Goal: Task Accomplishment & Management: Use online tool/utility

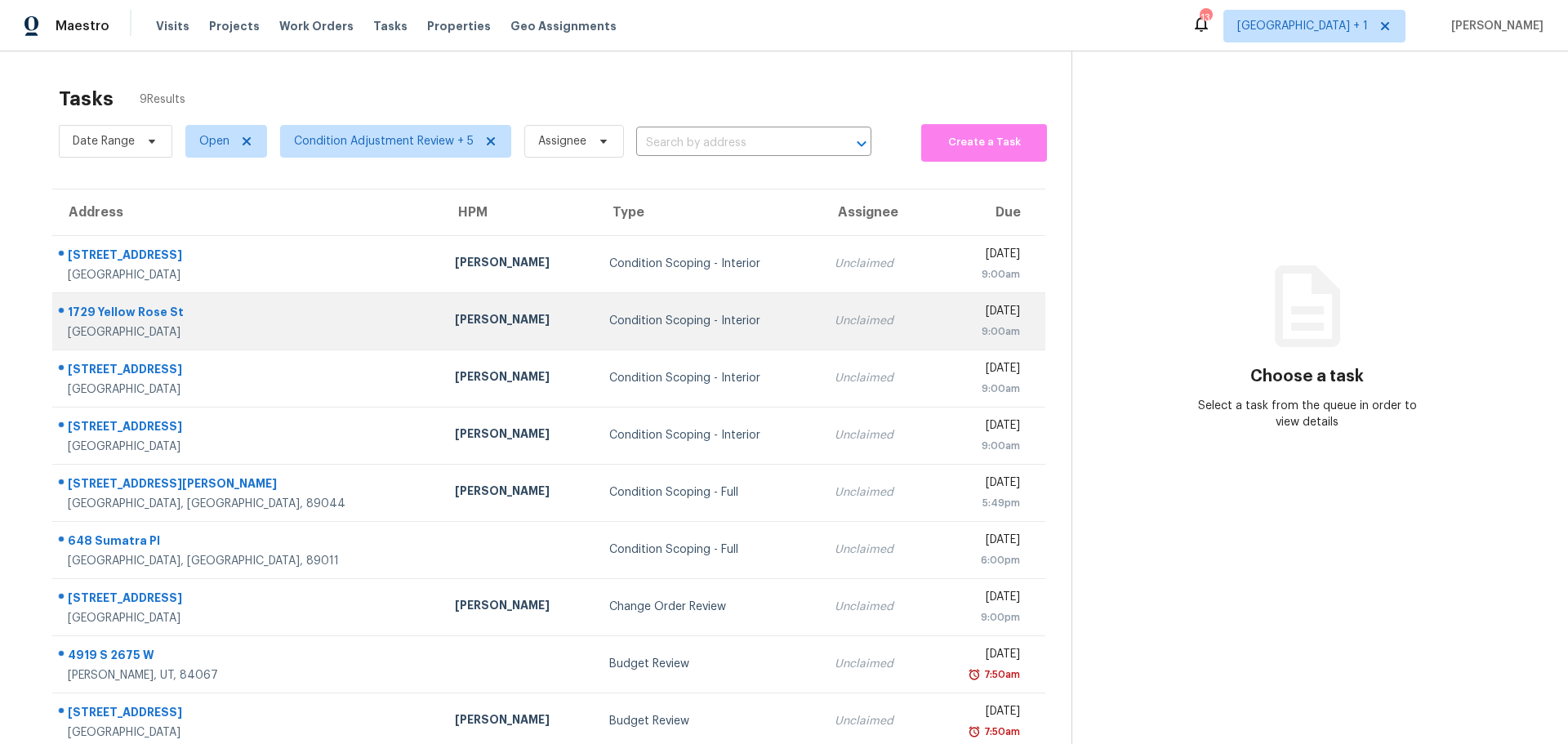
scroll to position [64, 0]
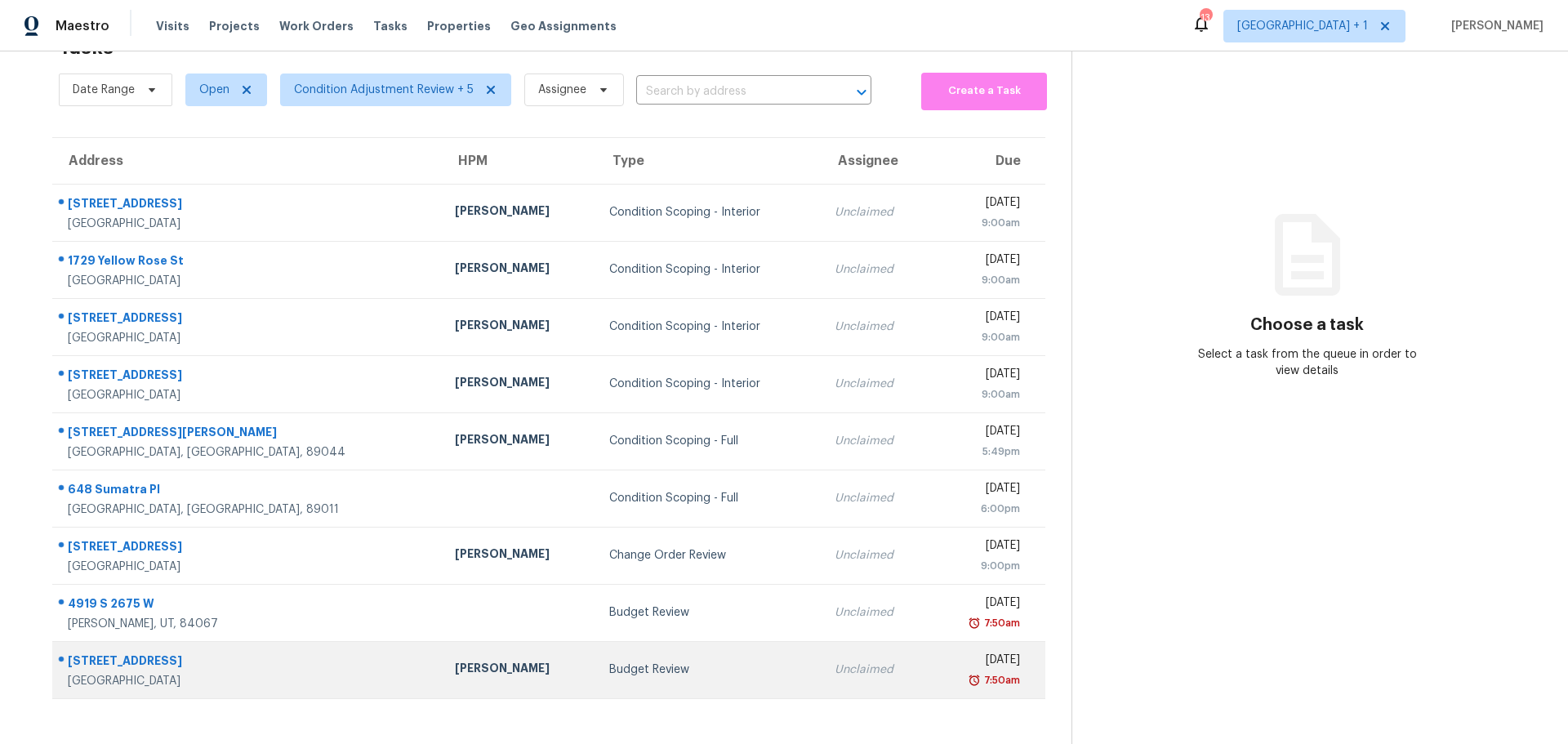
click at [455, 662] on div "[PERSON_NAME]" at bounding box center [519, 670] width 127 height 20
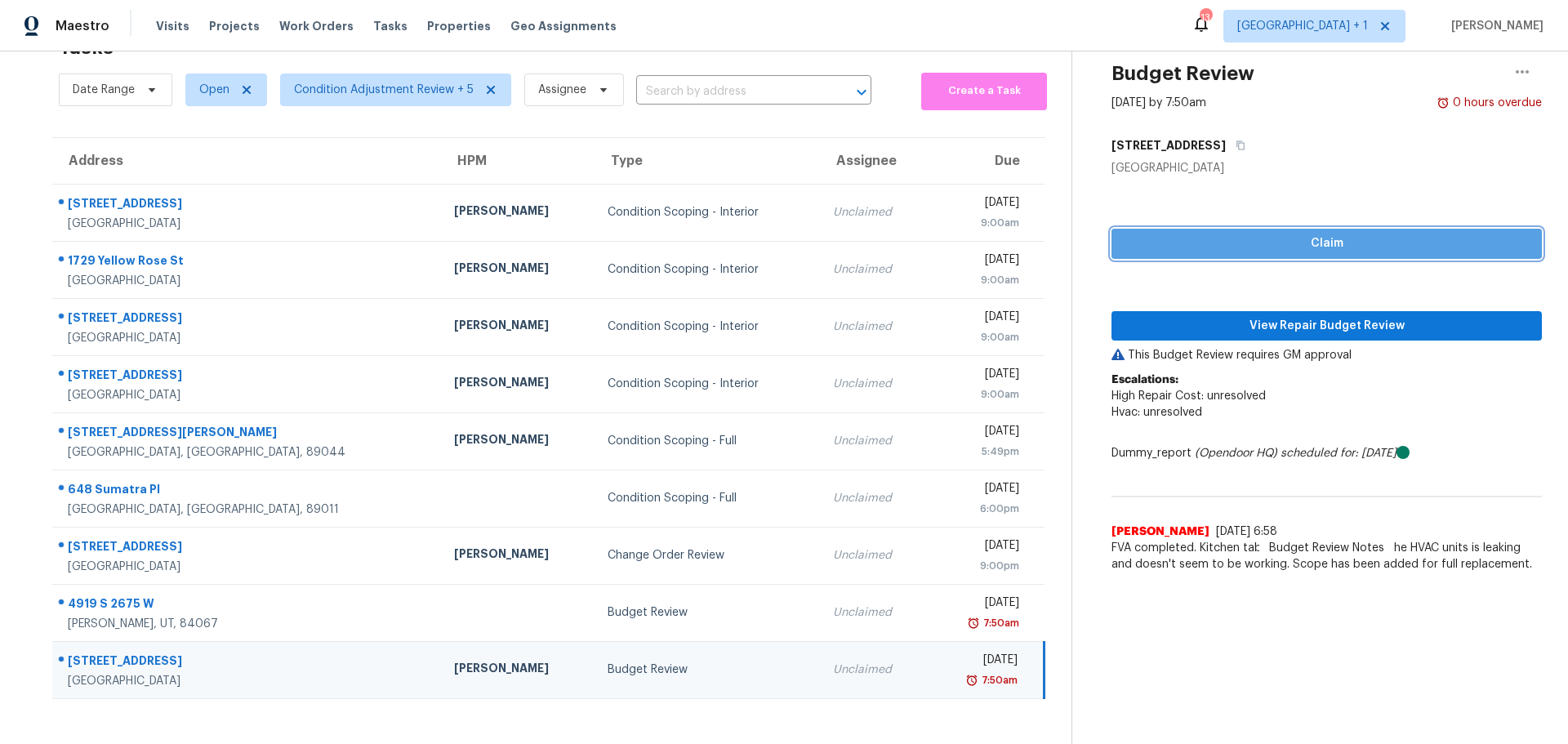
click at [1327, 234] on span "Claim" at bounding box center [1326, 243] width 404 height 20
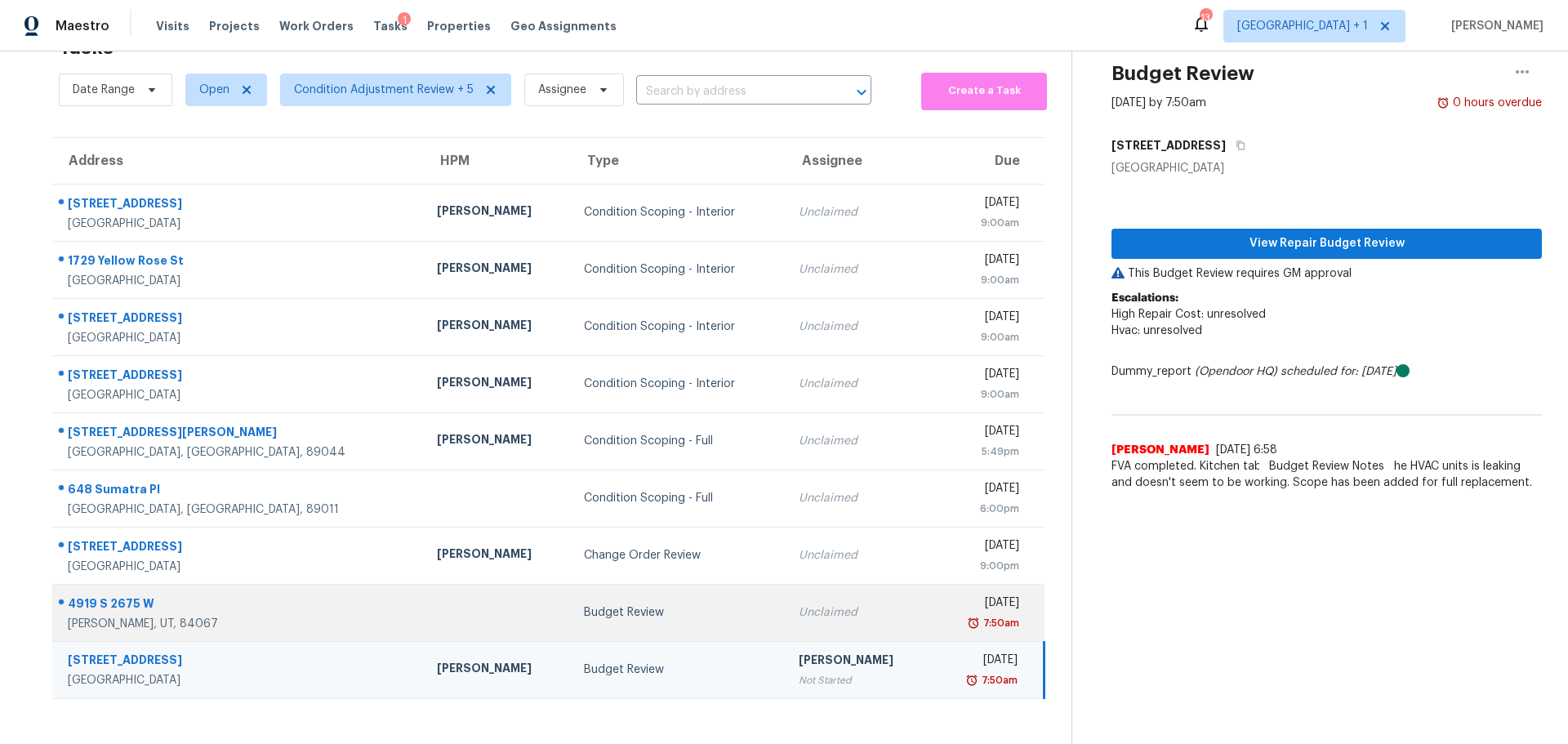
click at [605, 604] on div "Budget Review" at bounding box center [678, 613] width 189 height 16
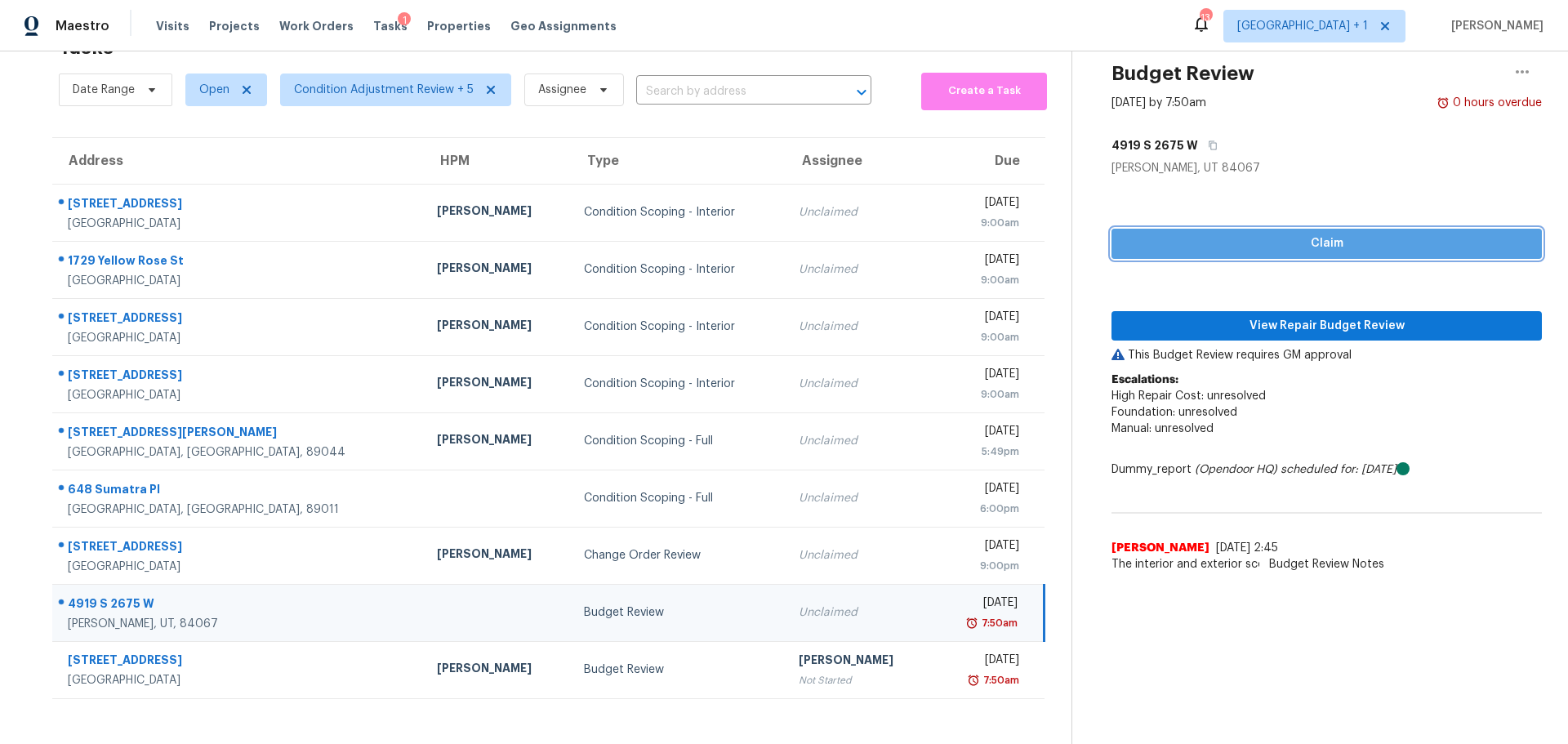
click at [1226, 234] on span "Claim" at bounding box center [1326, 243] width 404 height 20
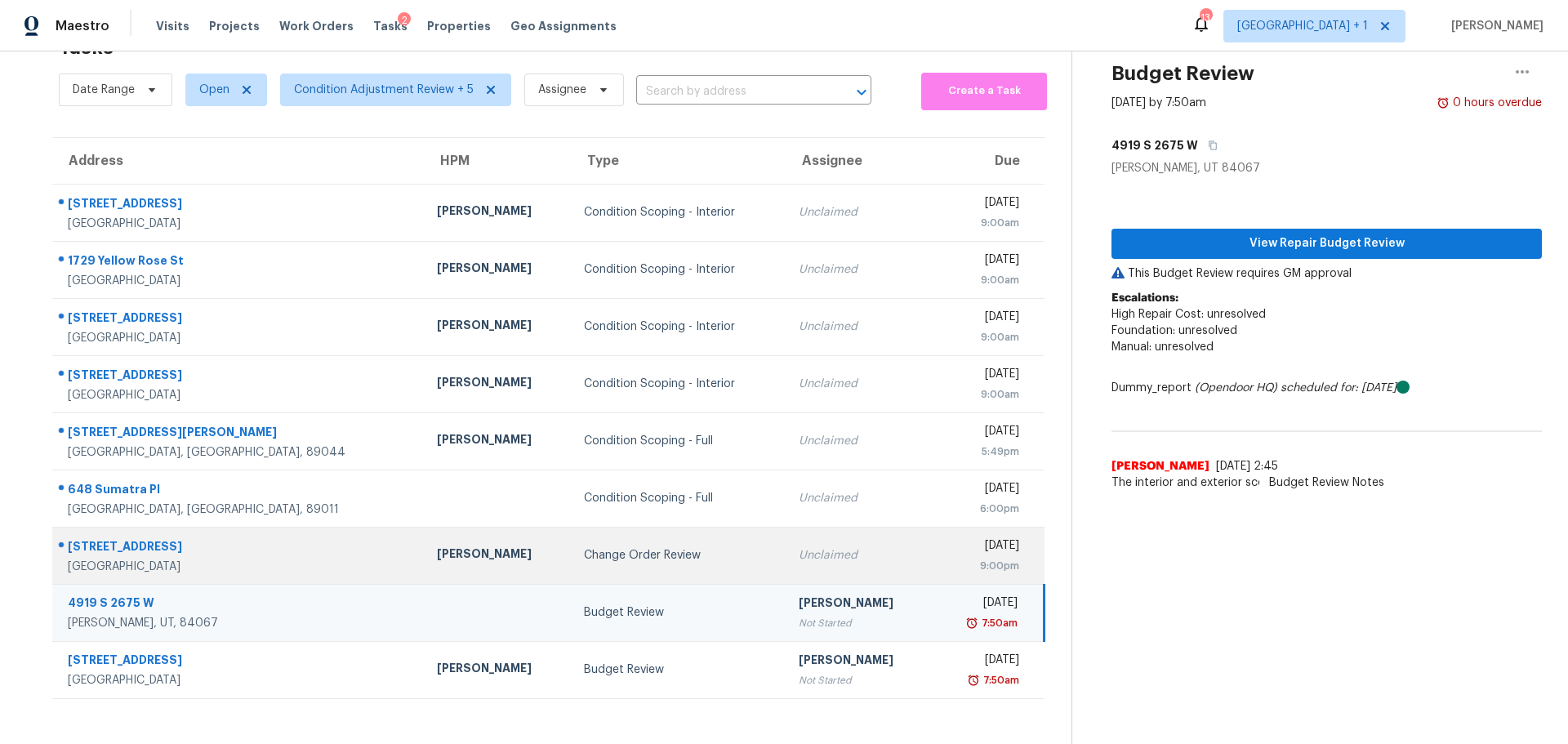
click at [633, 547] on div "Change Order Review" at bounding box center [678, 555] width 189 height 16
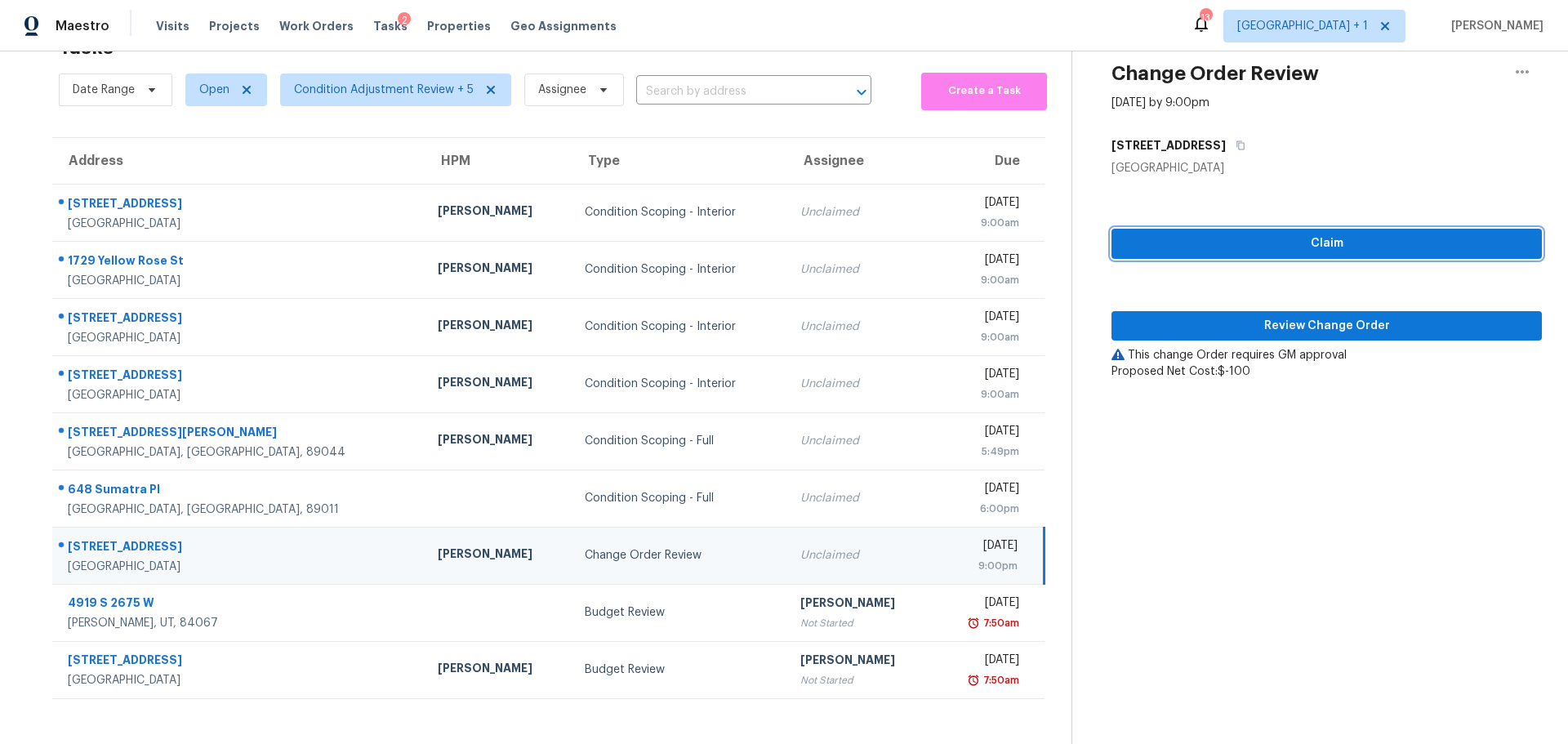
click at [1335, 238] on span "Claim" at bounding box center [1326, 243] width 404 height 20
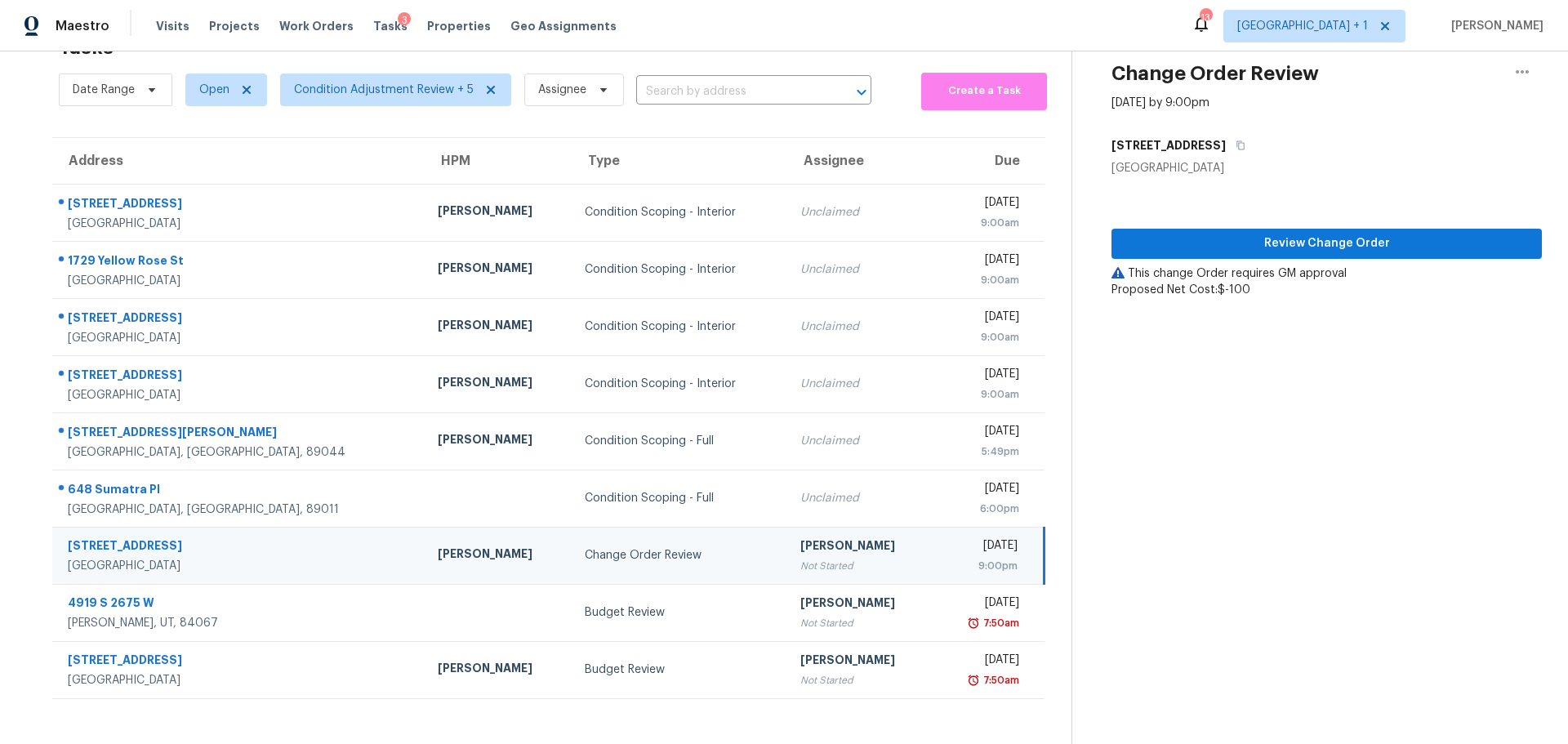
click at [1311, 313] on section "Change Order Review [DATE] by 9:00pm [STREET_ADDRESS] Review Change Order This …" at bounding box center [1307, 372] width 471 height 744
click at [1311, 234] on span "Review Change Order" at bounding box center [1326, 243] width 404 height 20
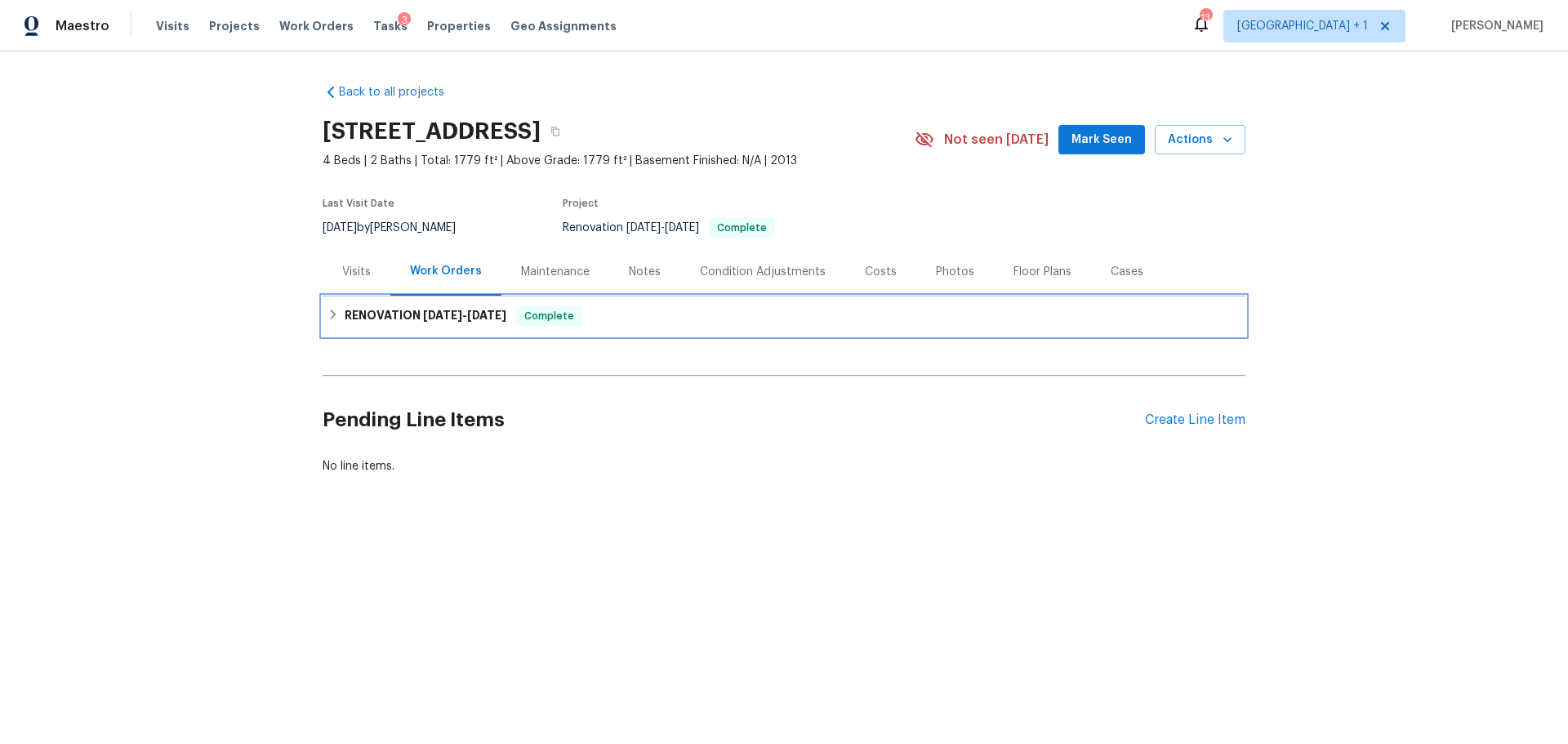
click at [393, 308] on h6 "RENOVATION [DATE] - [DATE]" at bounding box center [426, 316] width 162 height 20
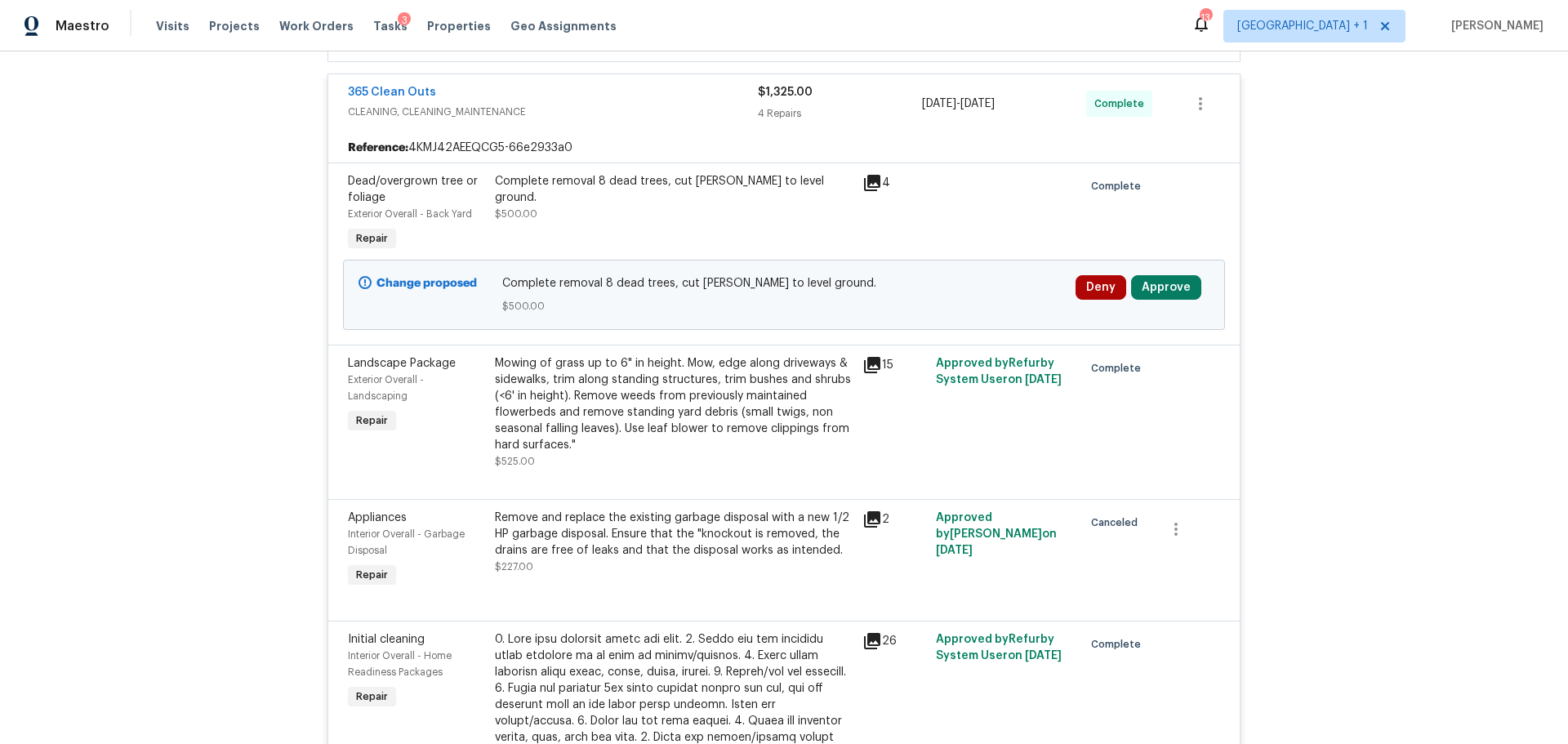
scroll to position [3183, 0]
click at [1158, 277] on button "Approve" at bounding box center [1166, 289] width 70 height 25
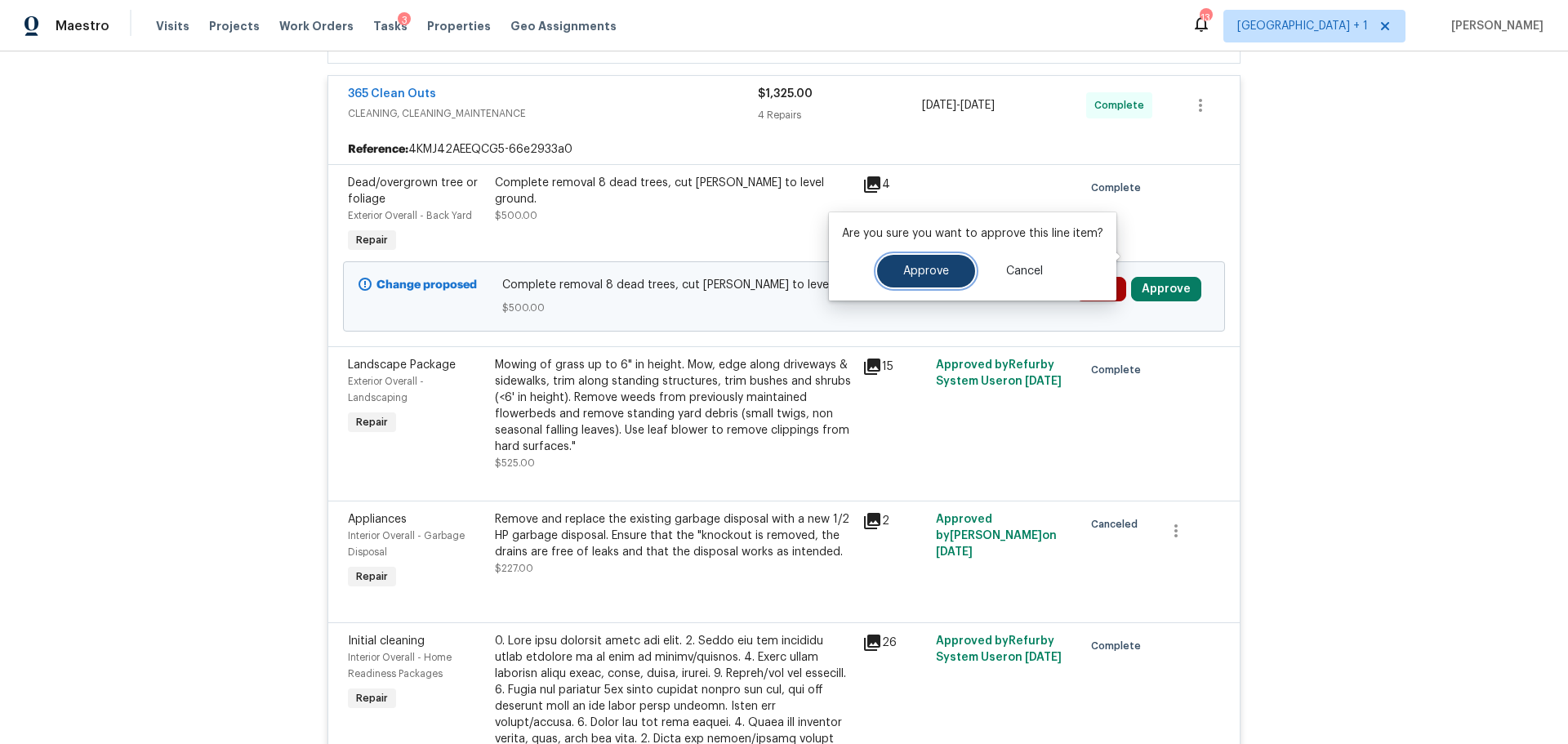
click at [925, 271] on span "Approve" at bounding box center [926, 271] width 46 height 12
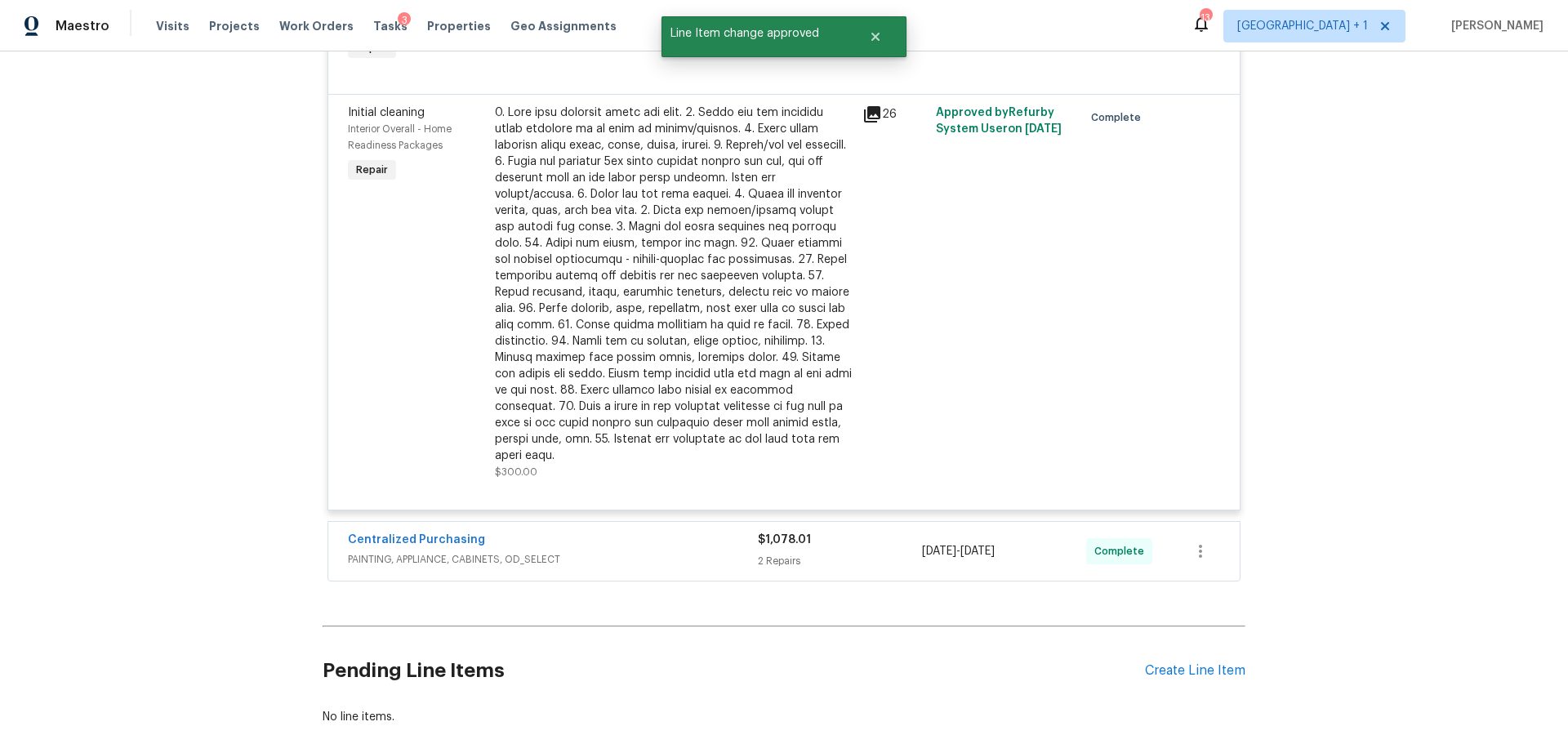
scroll to position [3707, 0]
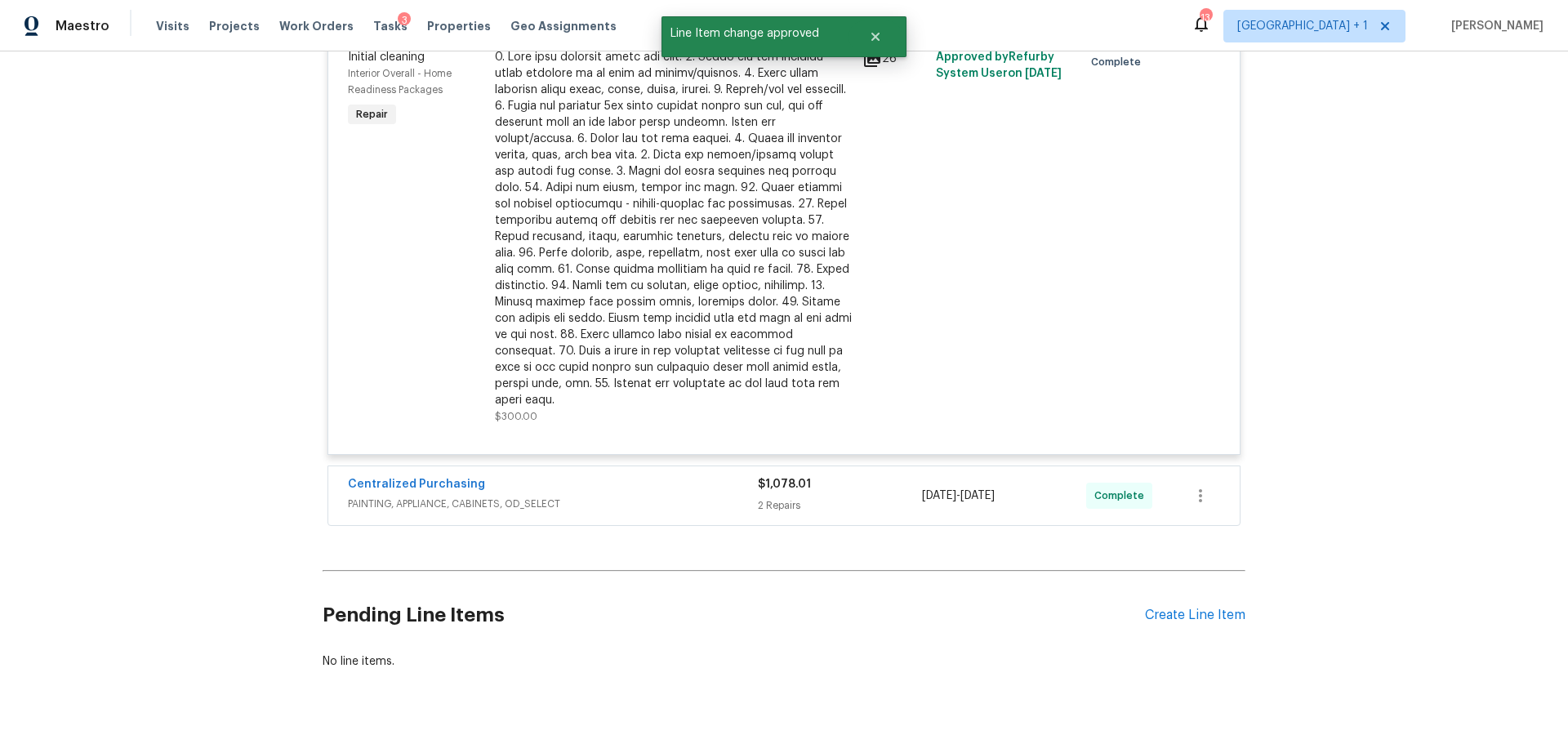
click at [687, 474] on div "Centralized Purchasing PAINTING, APPLIANCE, CABINETS, OD_SELECT $1,078.01 2 Rep…" at bounding box center [784, 496] width 911 height 59
click at [609, 476] on div "Centralized Purchasing" at bounding box center [553, 486] width 410 height 20
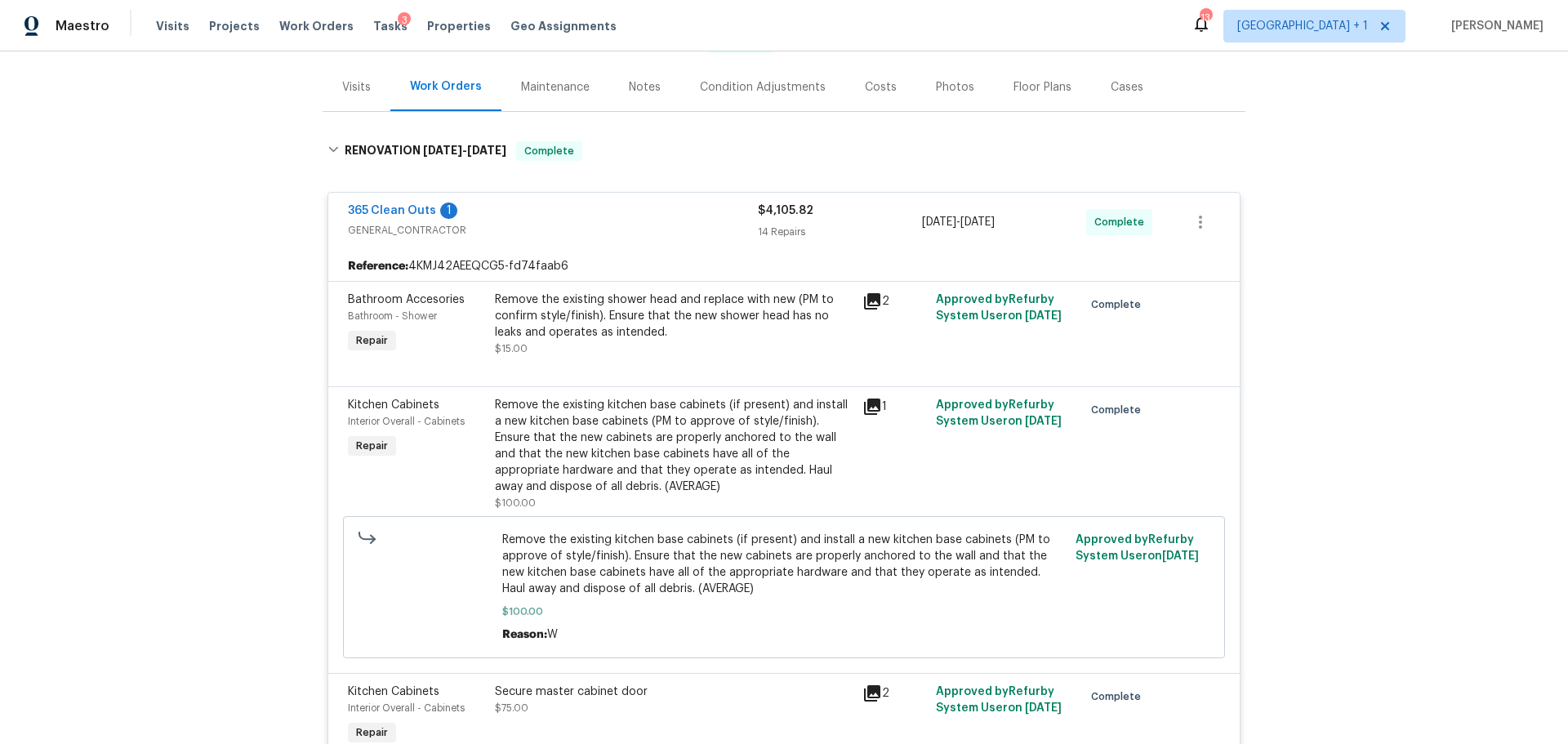
scroll to position [0, 0]
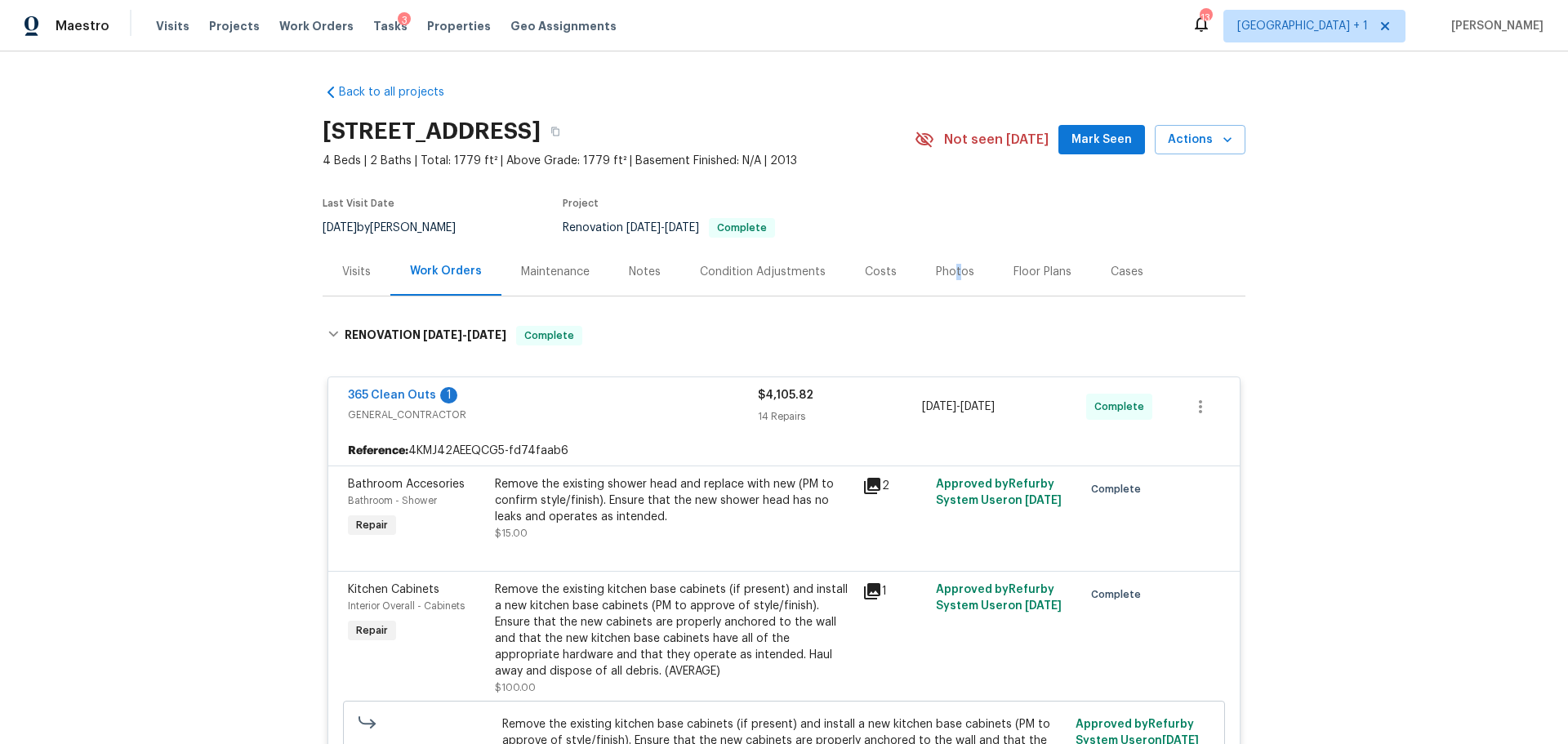
click at [942, 270] on div "Photos" at bounding box center [954, 272] width 38 height 16
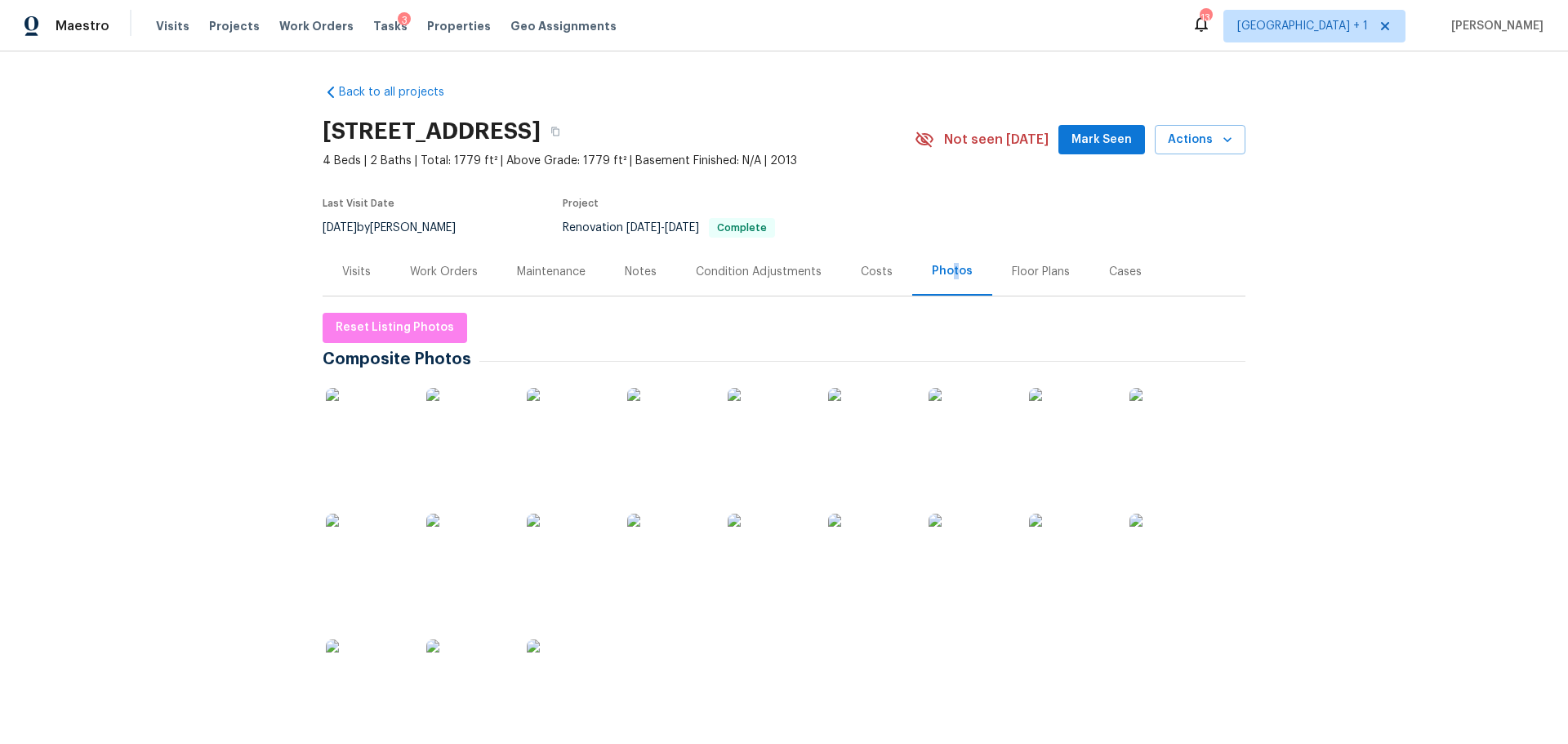
click at [354, 428] on img at bounding box center [367, 429] width 82 height 82
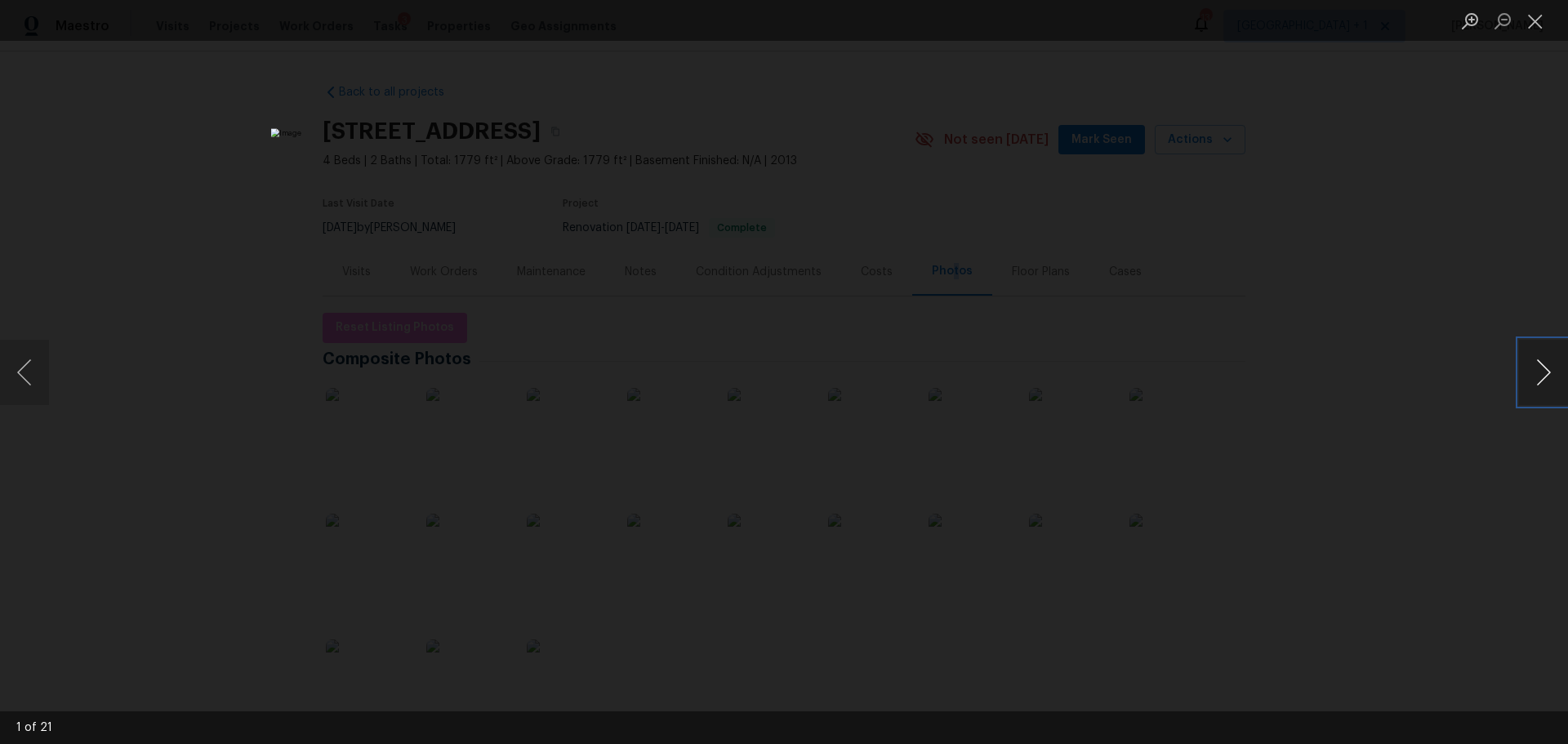
click at [1534, 366] on button "Next image" at bounding box center [1543, 372] width 49 height 65
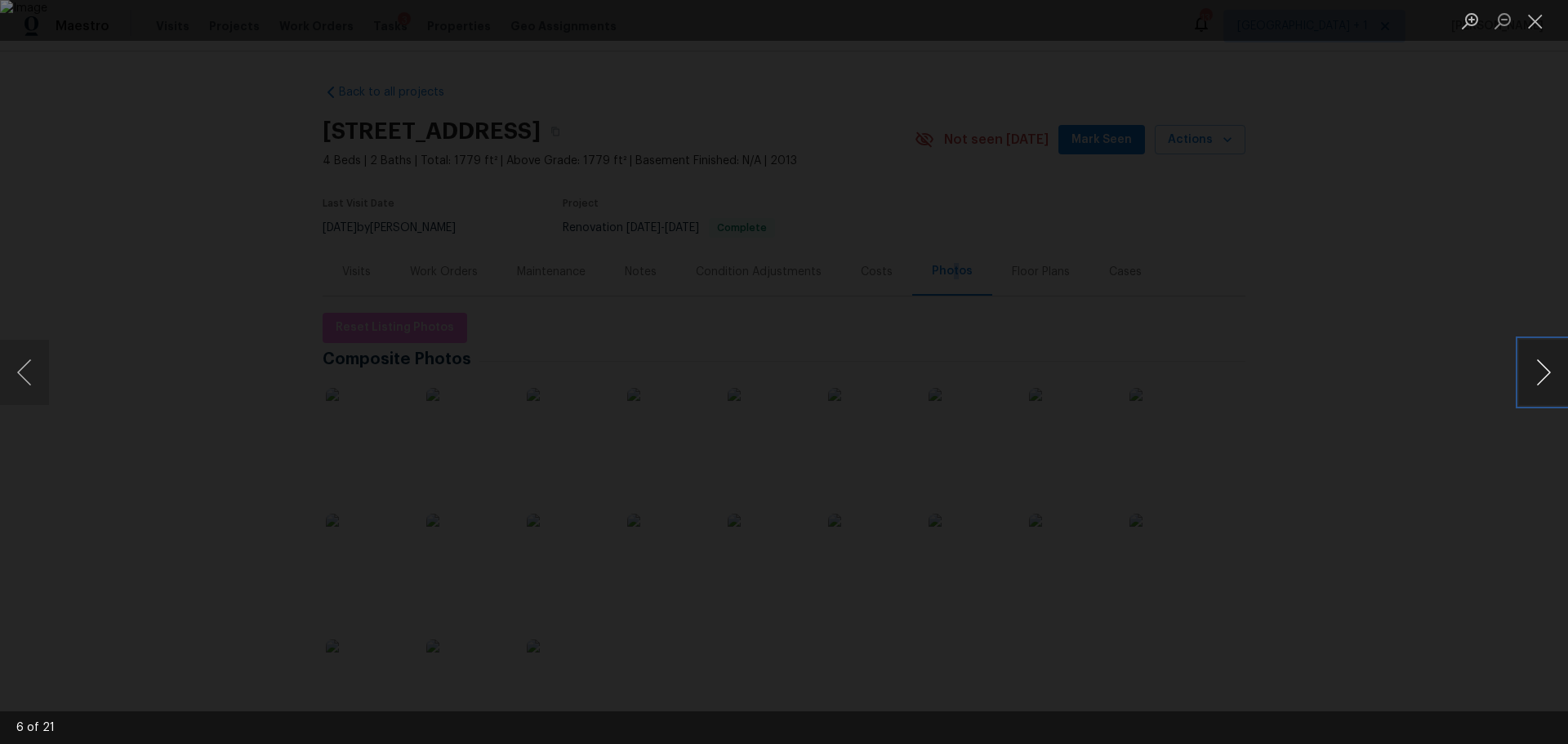
click at [1534, 366] on button "Next image" at bounding box center [1543, 372] width 49 height 65
click at [1534, 365] on button "Next image" at bounding box center [1543, 372] width 49 height 65
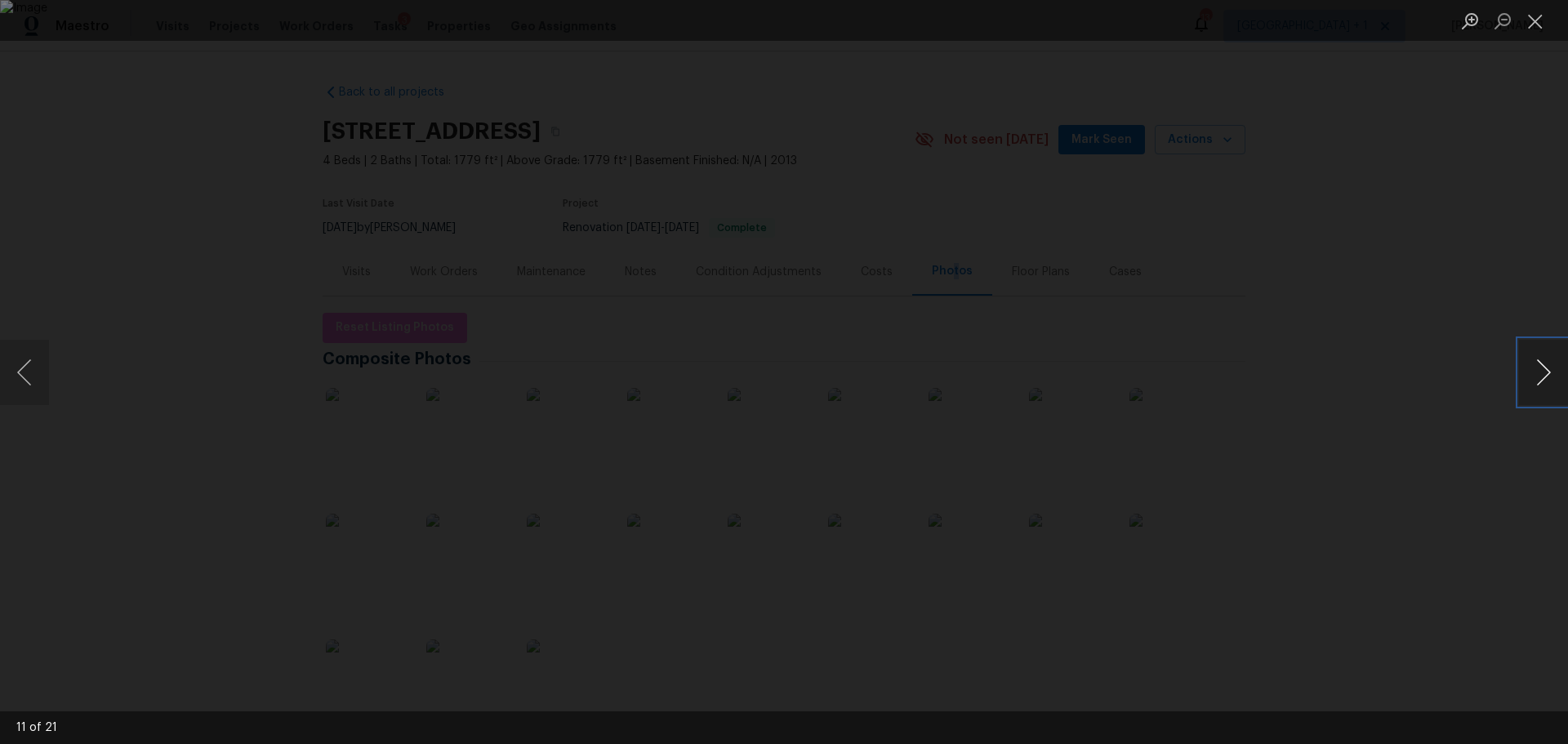
click at [1534, 365] on button "Next image" at bounding box center [1543, 372] width 49 height 65
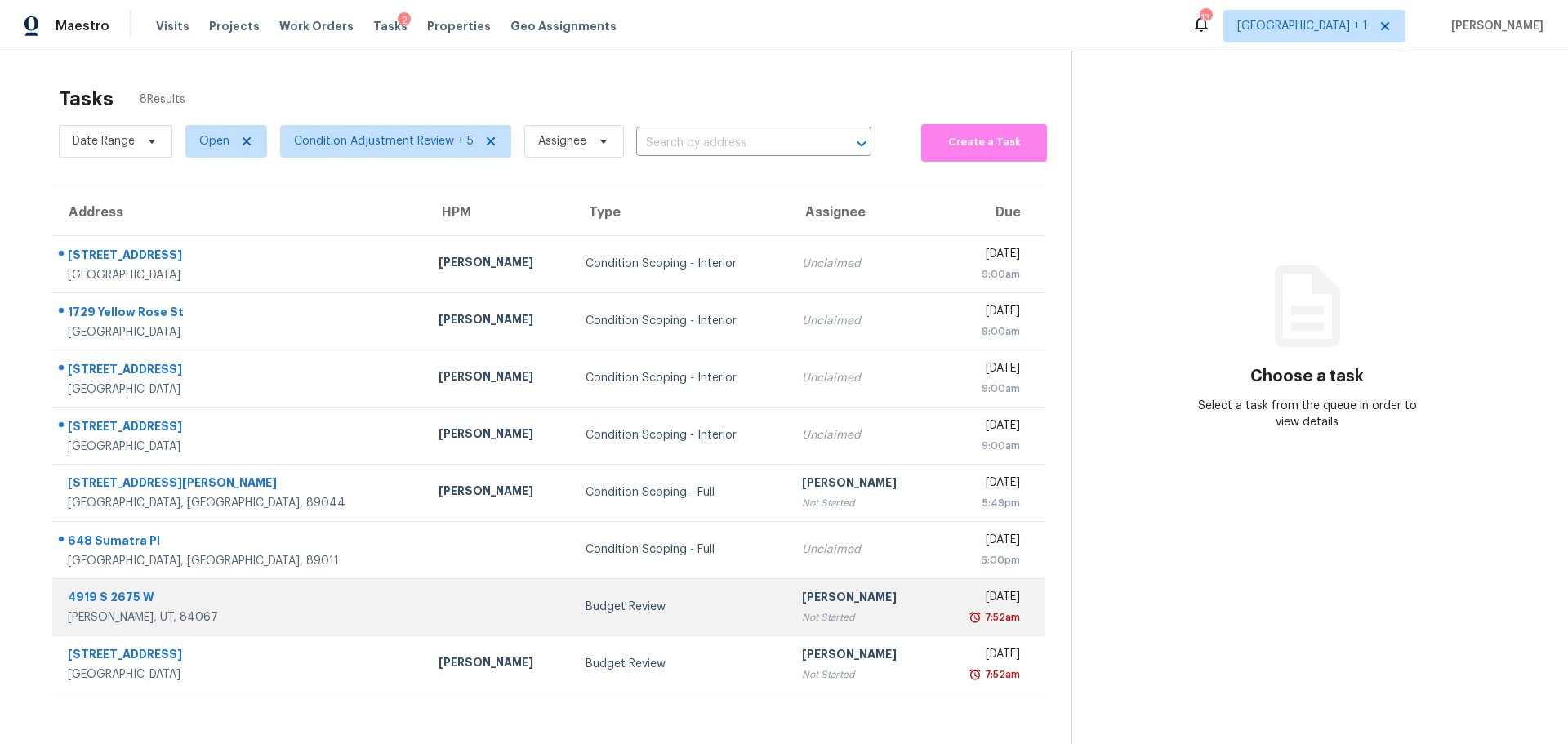
click at [426, 613] on td at bounding box center [499, 607] width 147 height 57
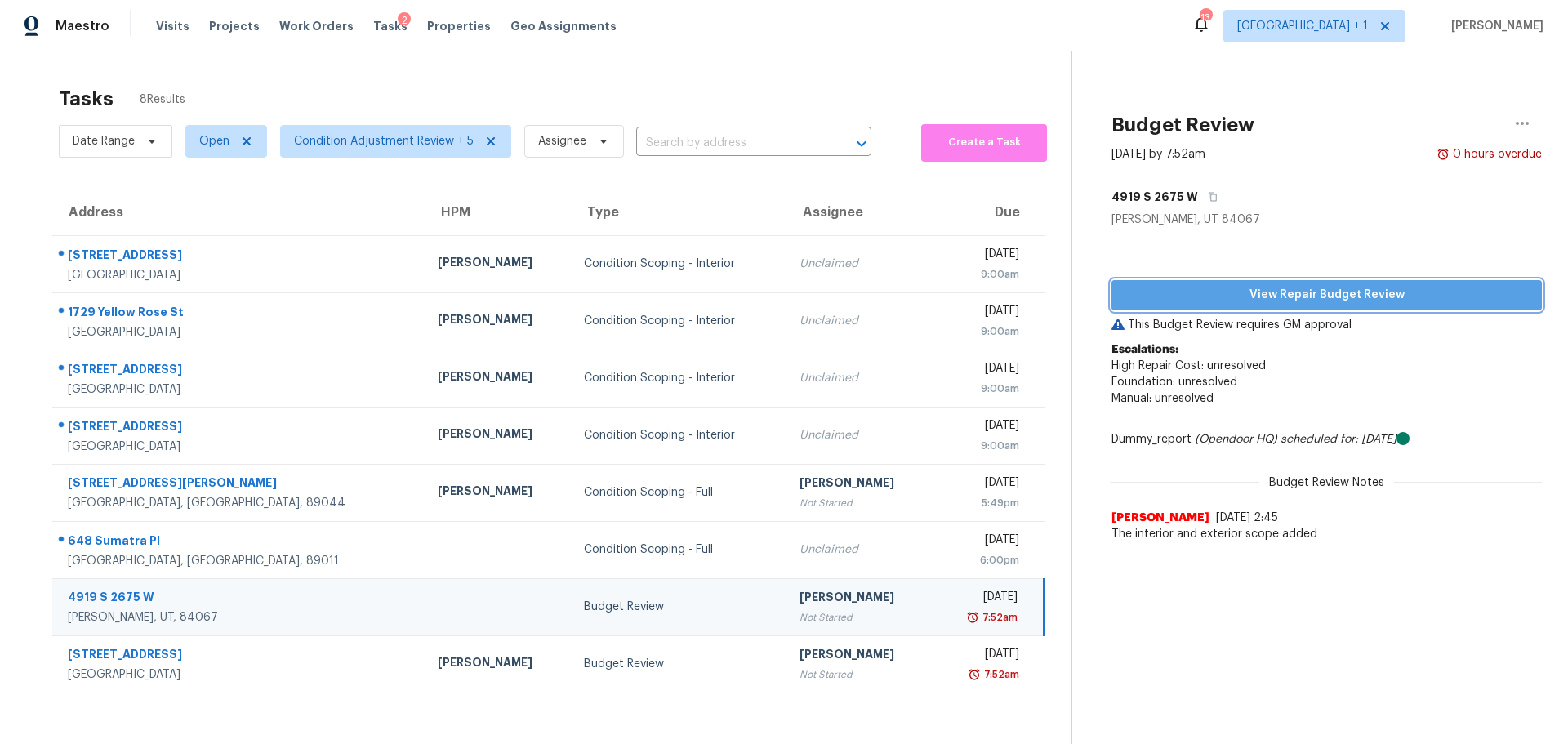
click at [1363, 280] on button "View Repair Budget Review" at bounding box center [1326, 295] width 431 height 30
